Goal: Transaction & Acquisition: Purchase product/service

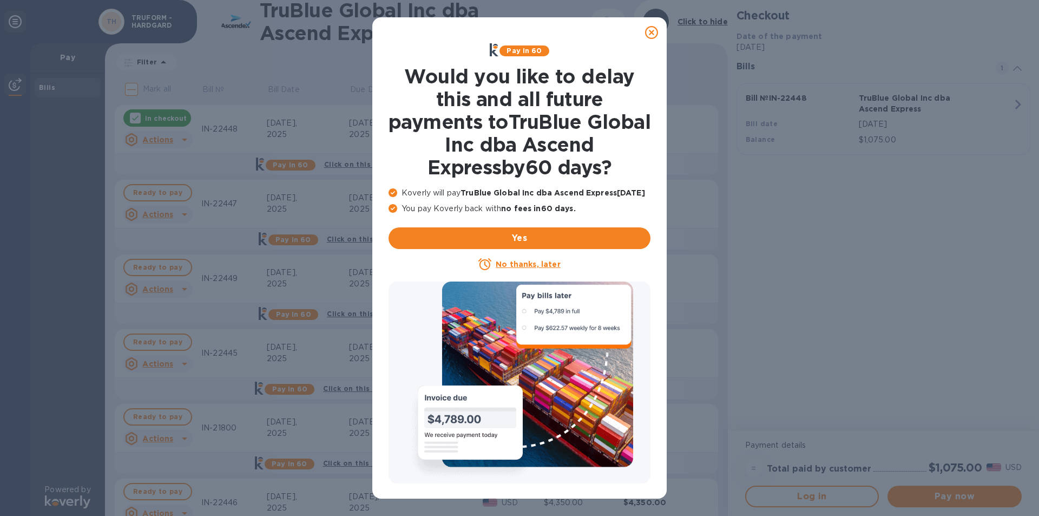
click at [538, 263] on u "No thanks, later" at bounding box center [528, 264] width 64 height 9
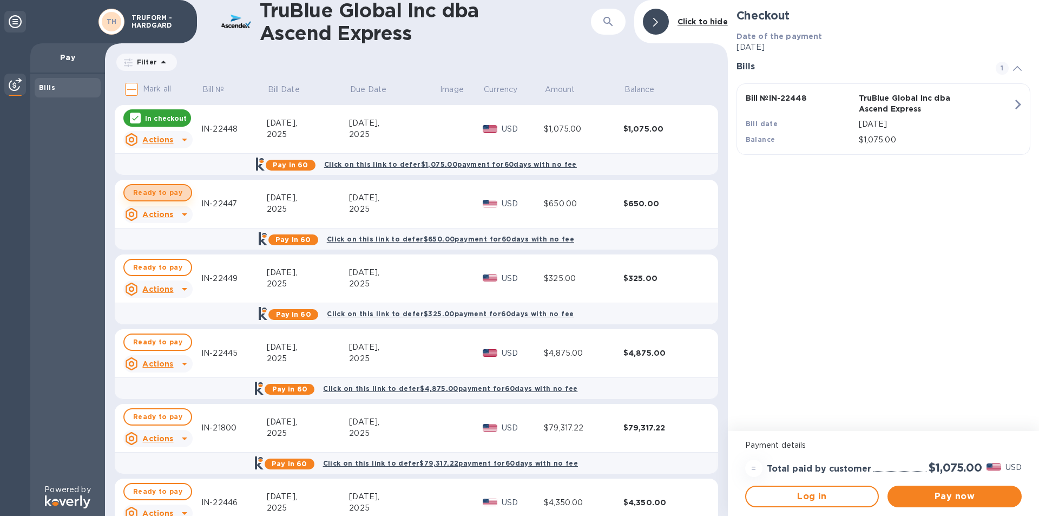
click at [166, 195] on span "Ready to pay" at bounding box center [157, 192] width 49 height 13
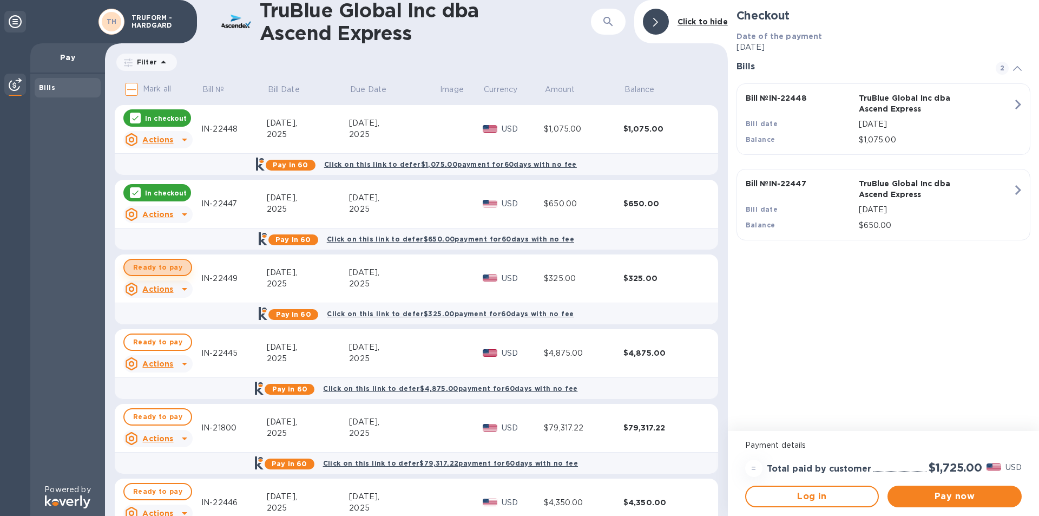
click at [162, 263] on span "Ready to pay" at bounding box center [157, 267] width 49 height 13
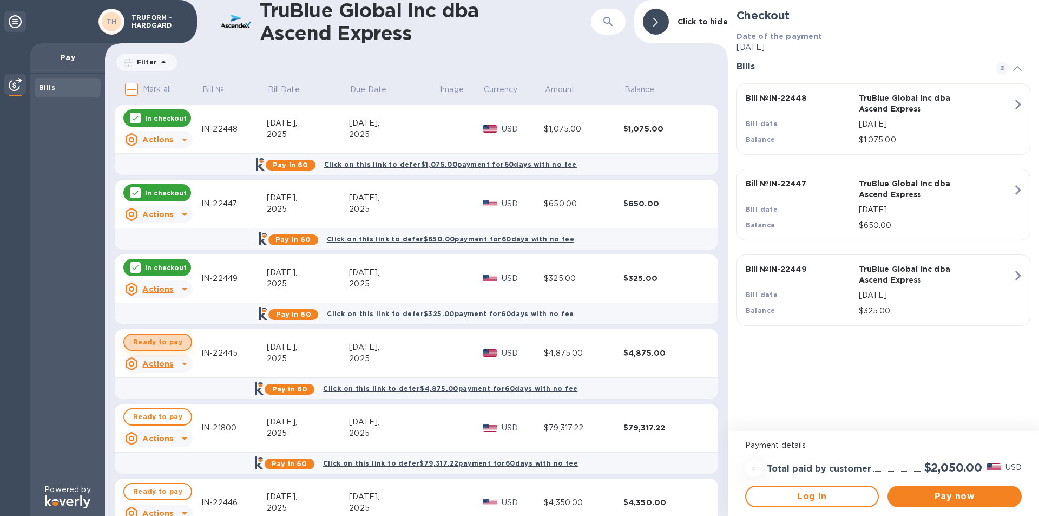
click at [175, 345] on span "Ready to pay" at bounding box center [157, 341] width 49 height 13
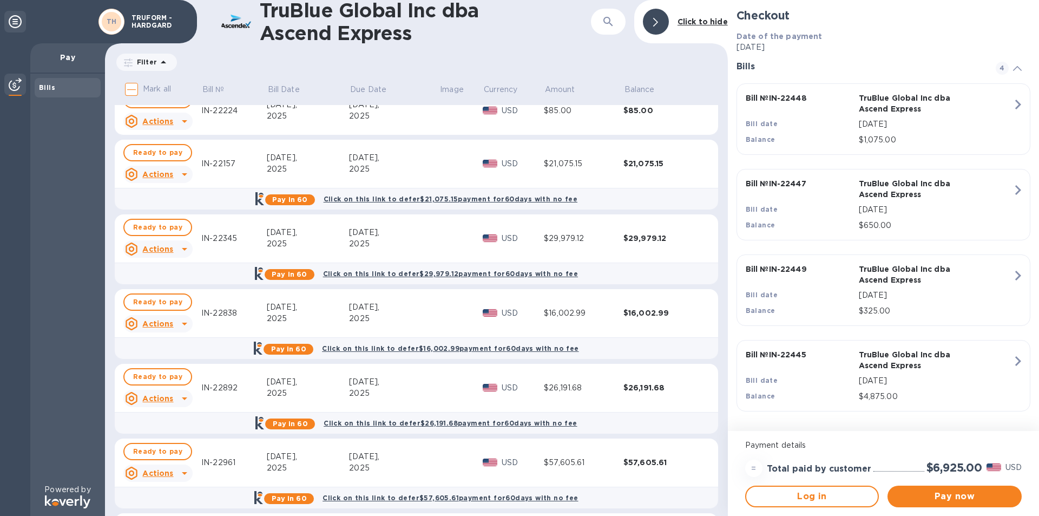
scroll to position [771, 0]
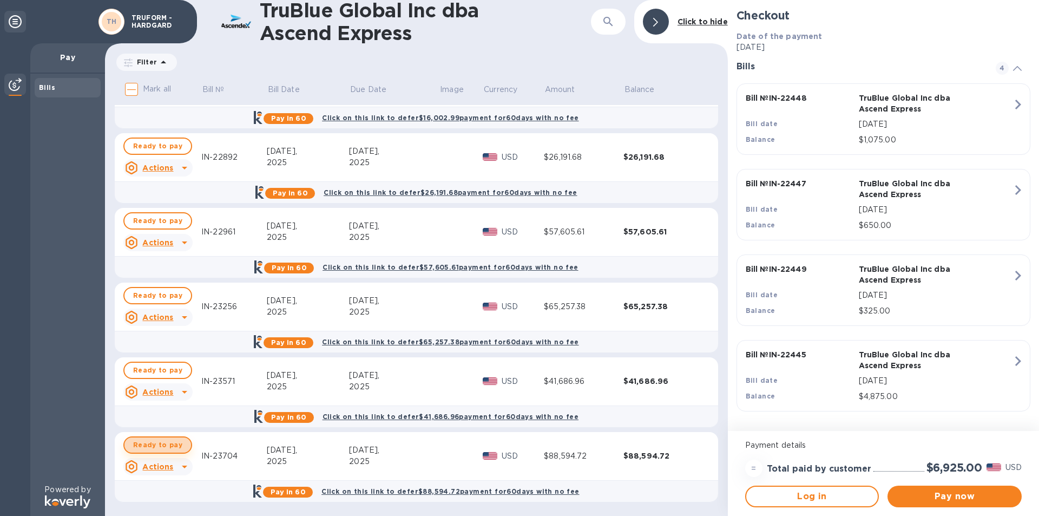
click at [157, 440] on span "Ready to pay" at bounding box center [157, 444] width 49 height 13
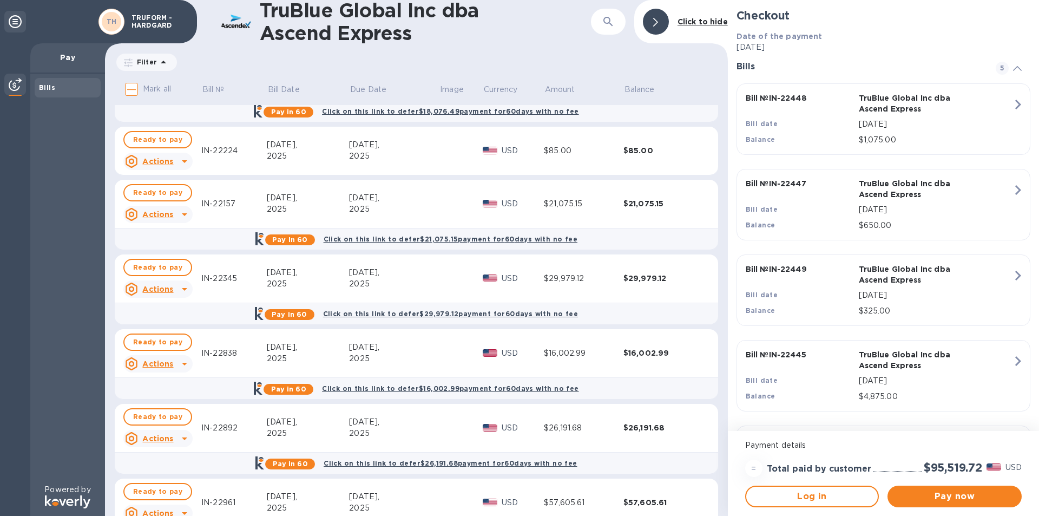
scroll to position [230, 0]
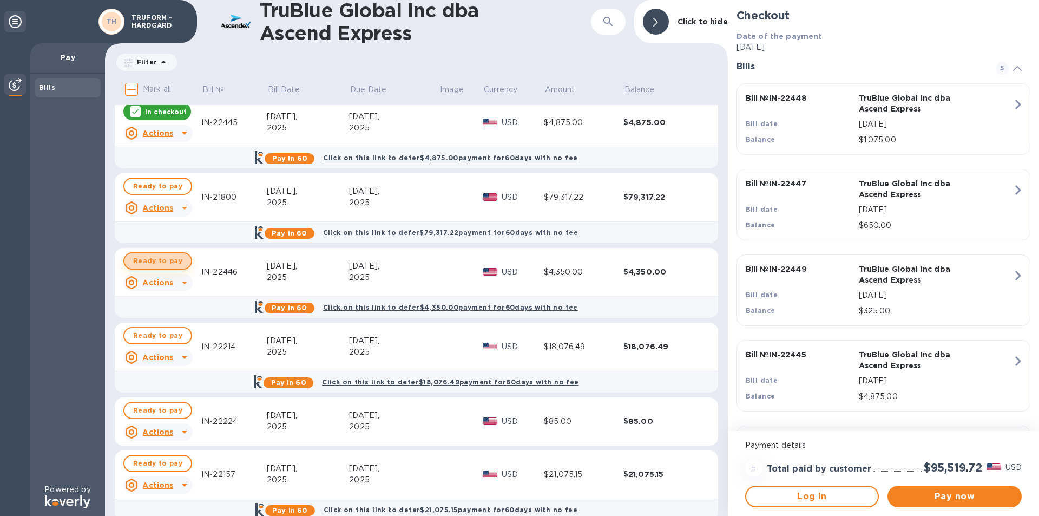
click at [159, 259] on span "Ready to pay" at bounding box center [157, 260] width 49 height 13
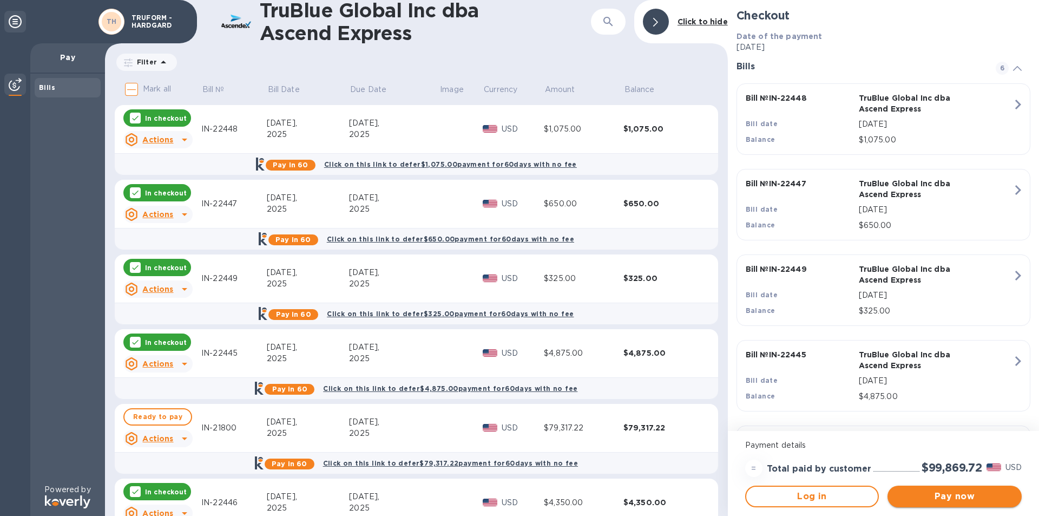
click at [940, 494] on span "Pay now" at bounding box center [954, 496] width 117 height 13
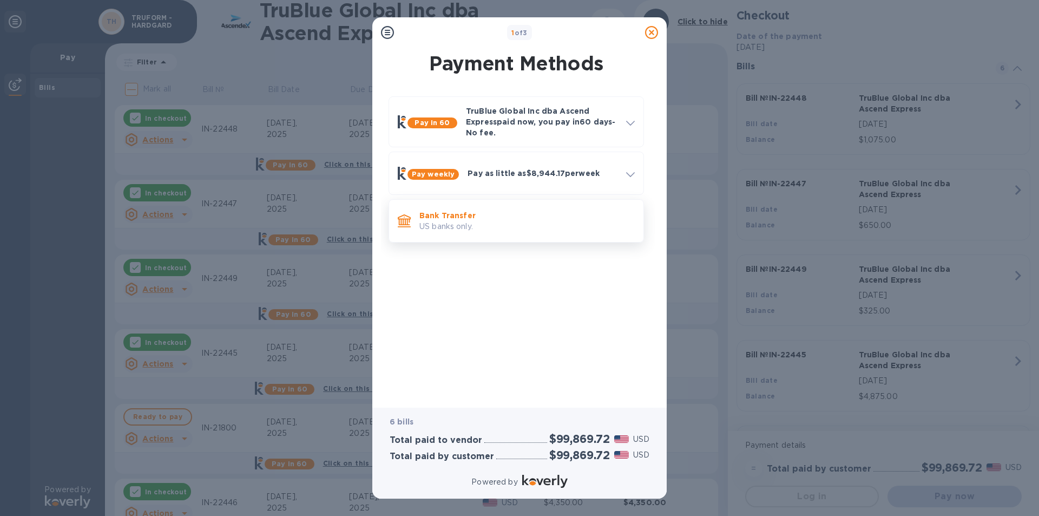
click at [452, 223] on p "US banks only." at bounding box center [526, 226] width 215 height 11
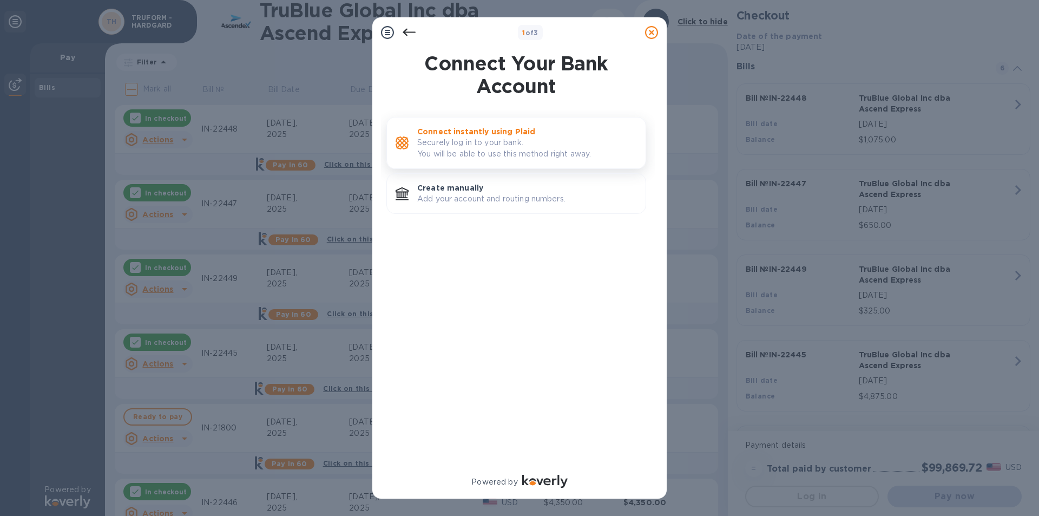
click at [470, 143] on p "Securely log in to your bank. You will be able to use this method right away." at bounding box center [527, 148] width 220 height 23
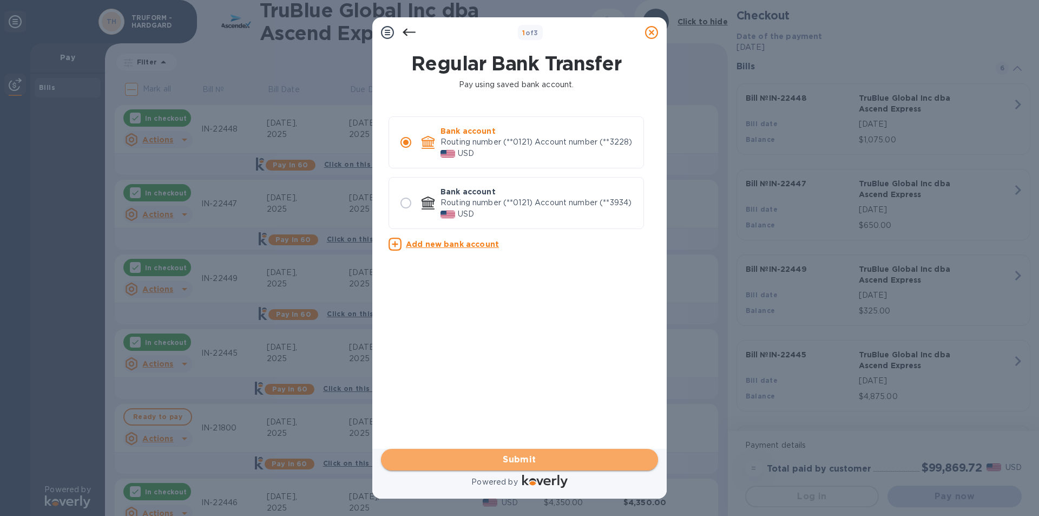
click at [546, 459] on span "Submit" at bounding box center [519, 459] width 260 height 13
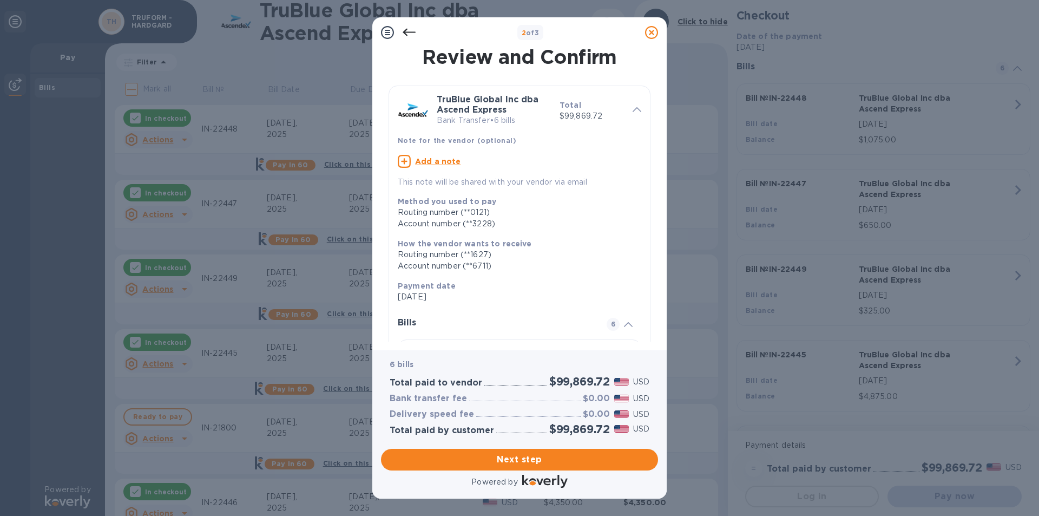
scroll to position [524, 0]
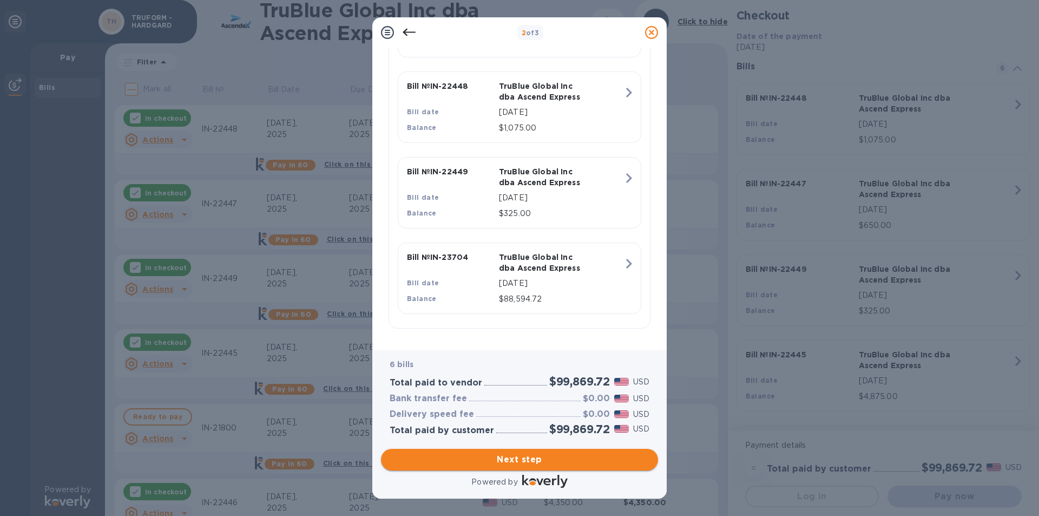
click at [549, 452] on button "Next step" at bounding box center [519, 459] width 277 height 22
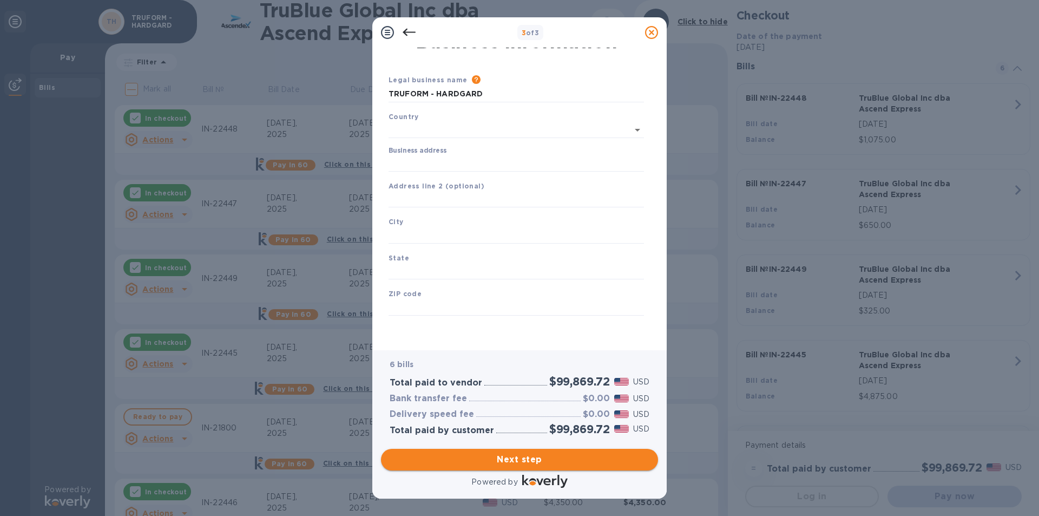
type input "[GEOGRAPHIC_DATA]"
click at [465, 157] on input "Business address" at bounding box center [515, 163] width 255 height 16
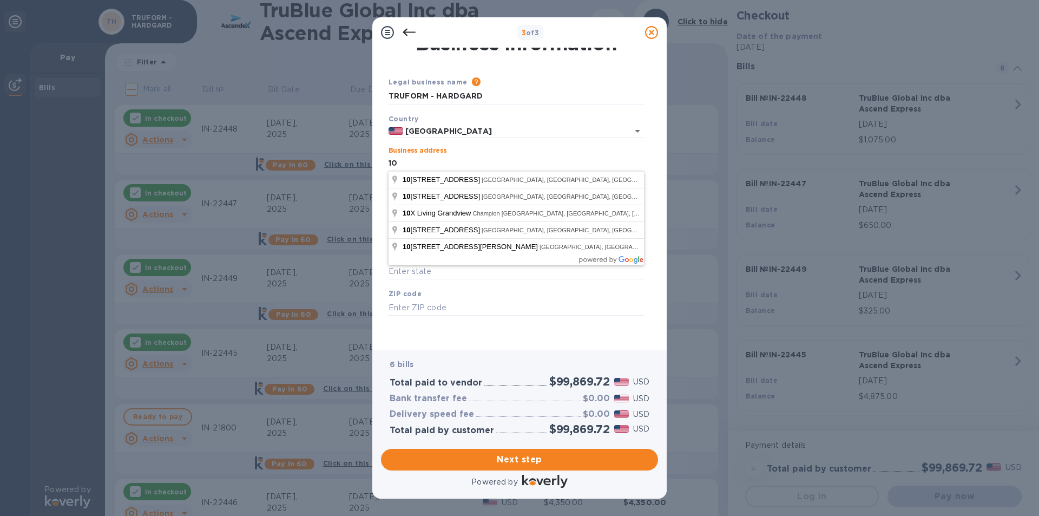
type input "1"
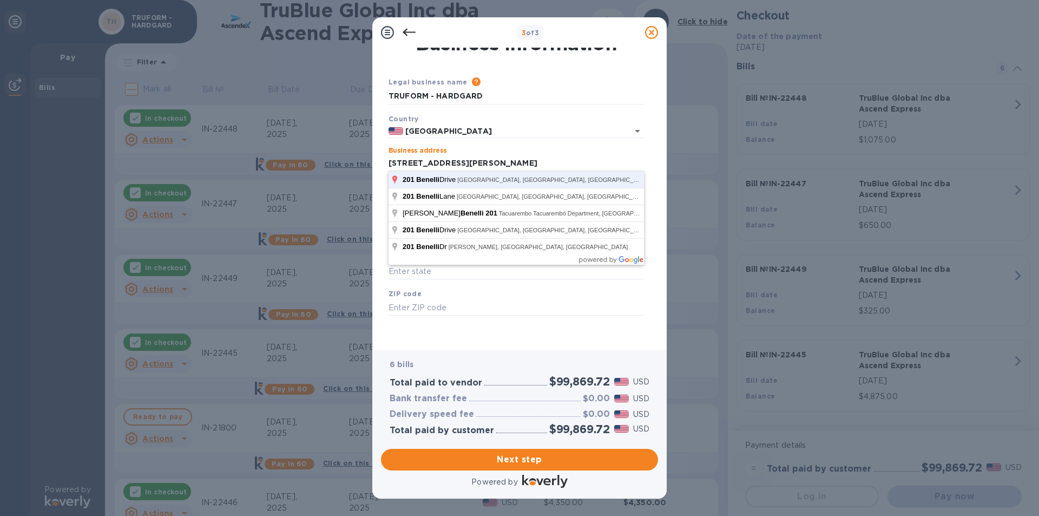
click button "Save" at bounding box center [0, 0] width 0 height 0
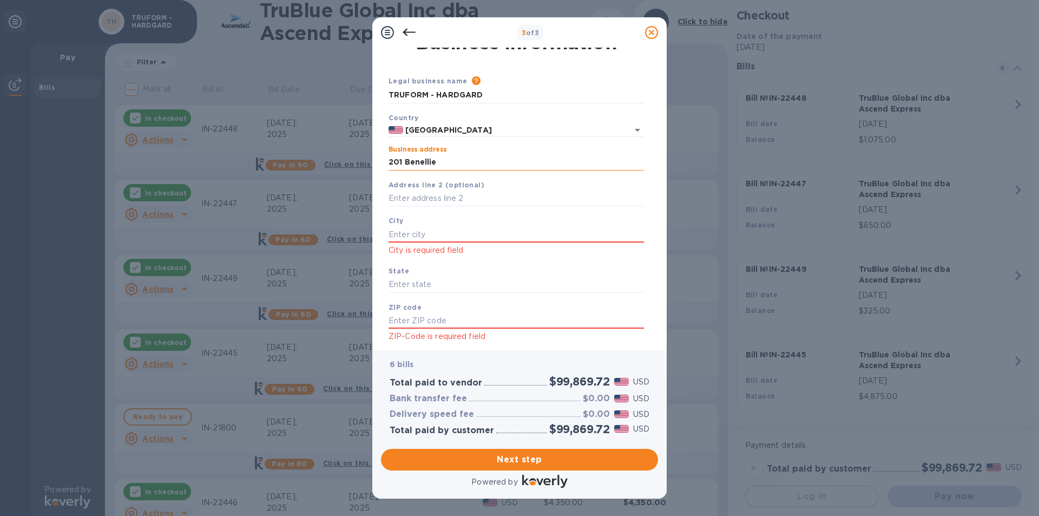
type input "[STREET_ADDRESS]"
type input "[PERSON_NAME]"
type input "[GEOGRAPHIC_DATA]"
type input "78634"
click at [556, 457] on span "Next step" at bounding box center [519, 459] width 260 height 13
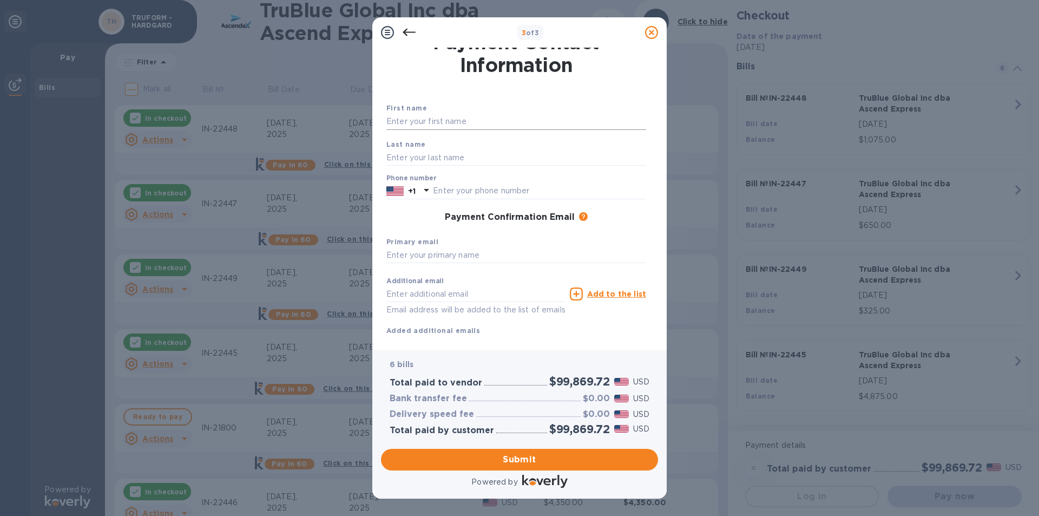
click at [428, 119] on input "text" at bounding box center [516, 122] width 260 height 16
type input "[PERSON_NAME]"
type input "5127853326"
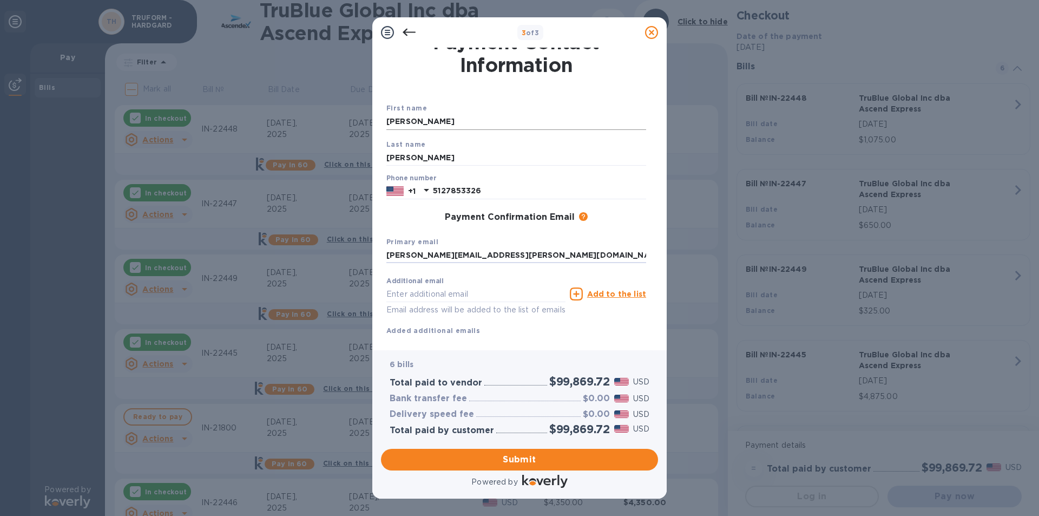
type input "[PERSON_NAME][EMAIL_ADDRESS][PERSON_NAME][DOMAIN_NAME]"
click at [535, 455] on span "Submit" at bounding box center [519, 459] width 260 height 13
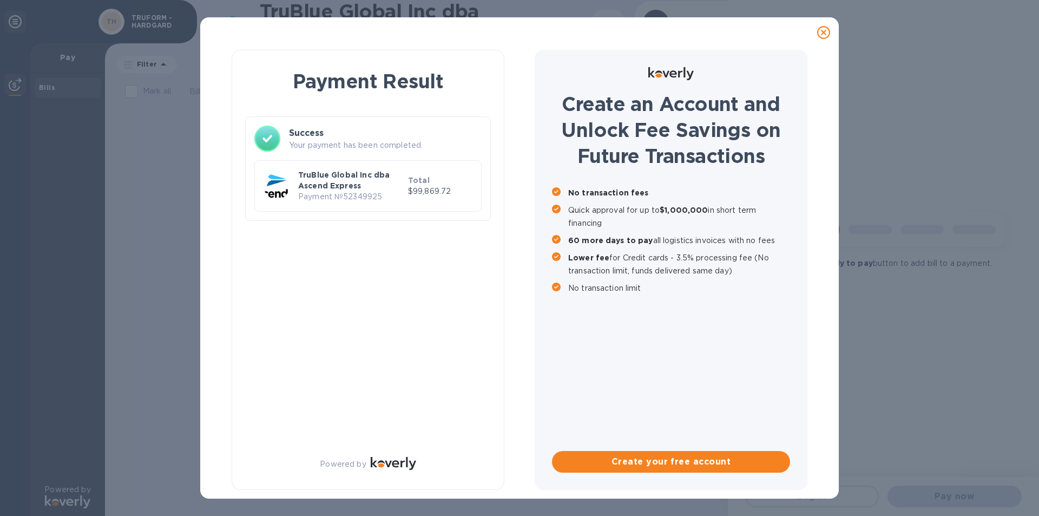
scroll to position [0, 0]
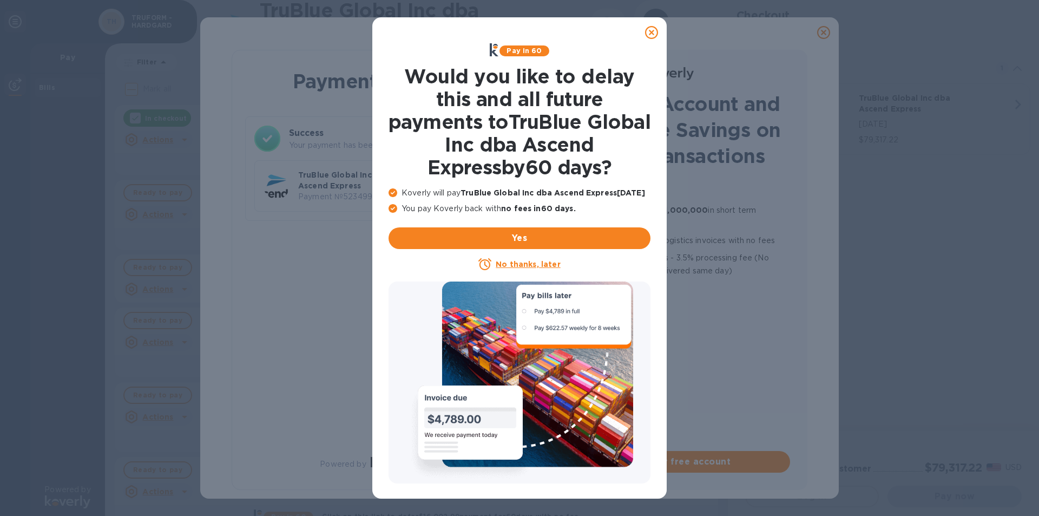
click at [525, 260] on u "No thanks, later" at bounding box center [528, 264] width 64 height 9
